Goal: Task Accomplishment & Management: Manage account settings

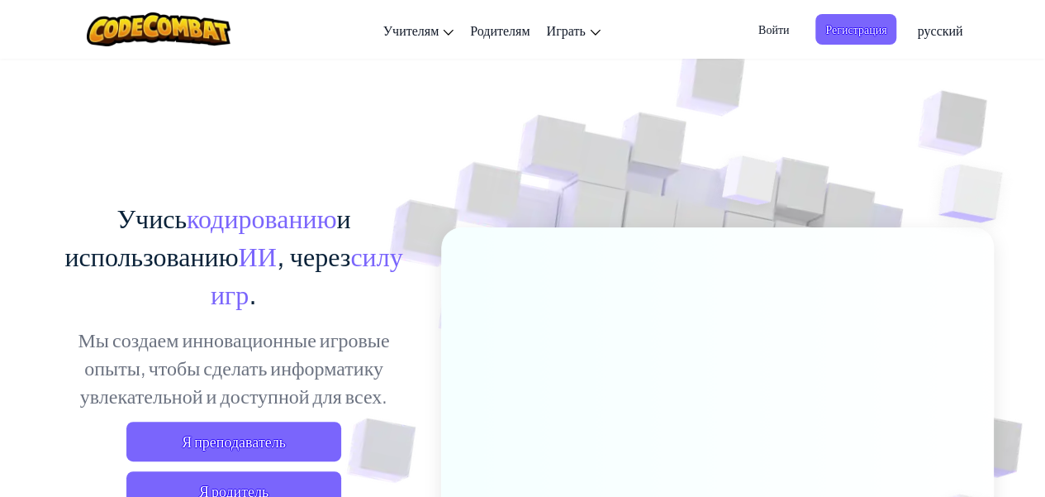
click at [777, 35] on span "Войти" at bounding box center [774, 29] width 50 height 31
